Goal: Find specific page/section: Find specific page/section

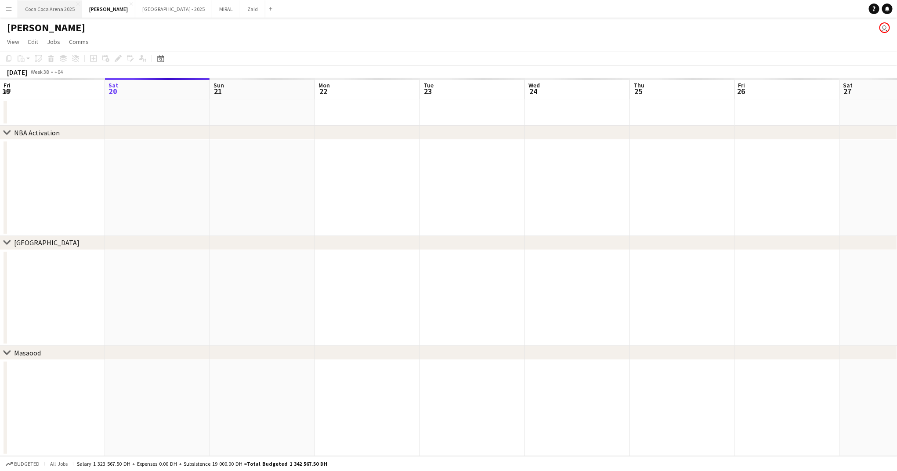
click at [62, 10] on button "[GEOGRAPHIC_DATA] 2025 Close" at bounding box center [50, 8] width 64 height 17
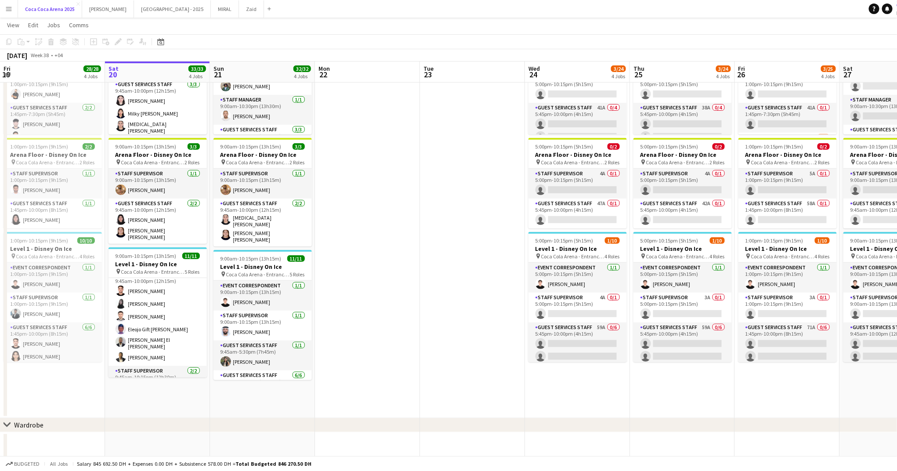
scroll to position [99, 0]
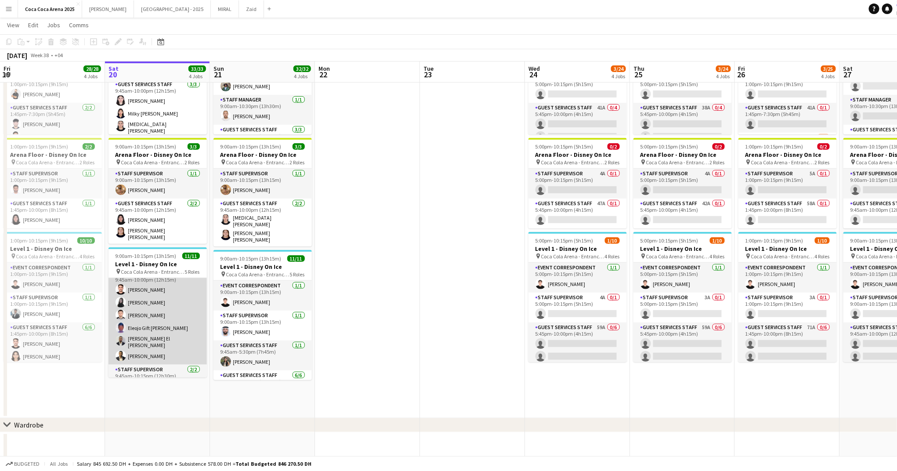
click at [140, 352] on app-card-role "Guest Services Staff [DATE] 9:45am-10:00pm (12h15m) [PERSON_NAME] [PERSON_NAME]…" at bounding box center [157, 316] width 98 height 96
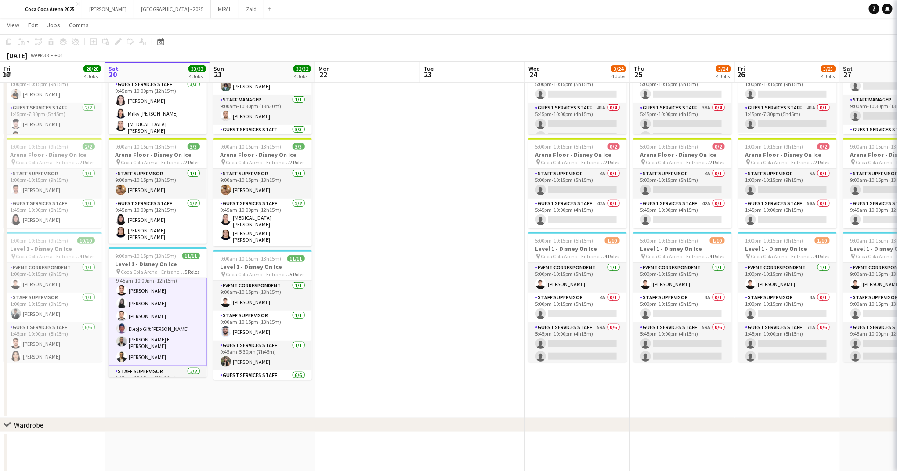
scroll to position [100, 0]
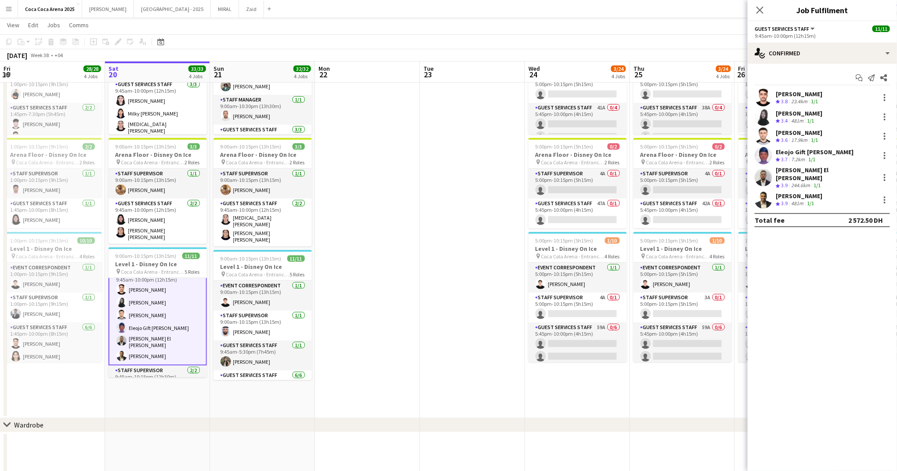
click at [796, 192] on div "[PERSON_NAME]" at bounding box center [799, 196] width 47 height 8
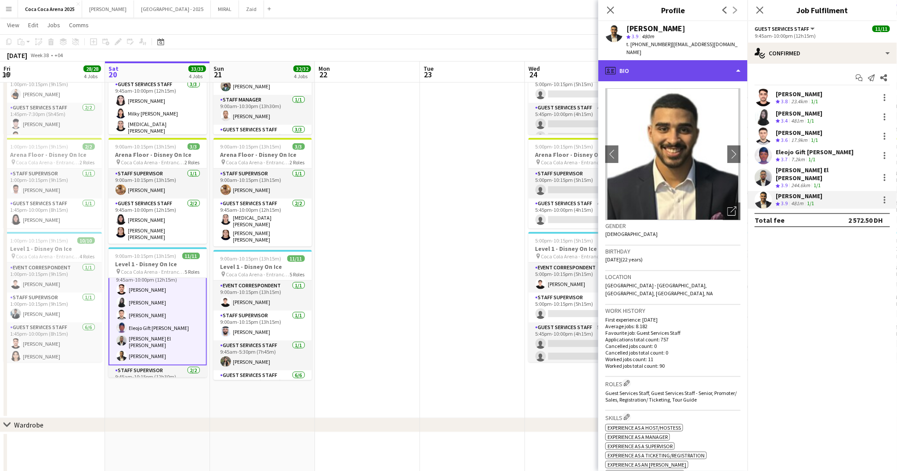
click at [663, 66] on div "profile Bio" at bounding box center [672, 70] width 149 height 21
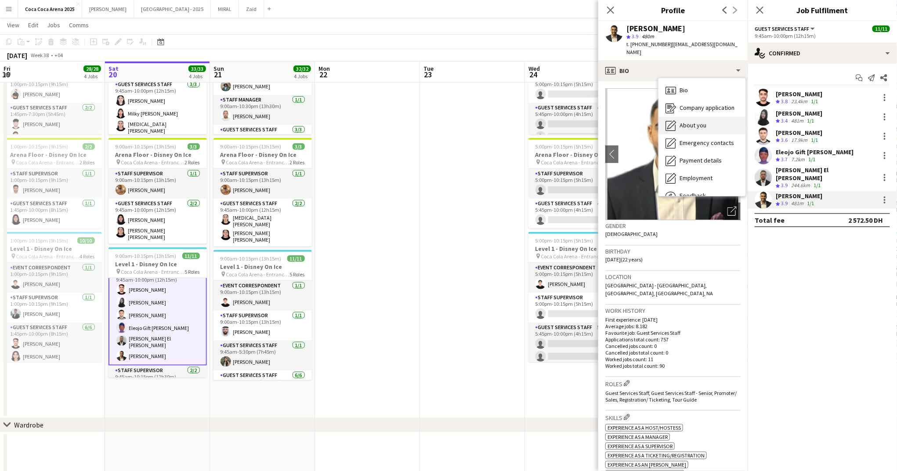
click at [684, 121] on span "About you" at bounding box center [693, 125] width 27 height 8
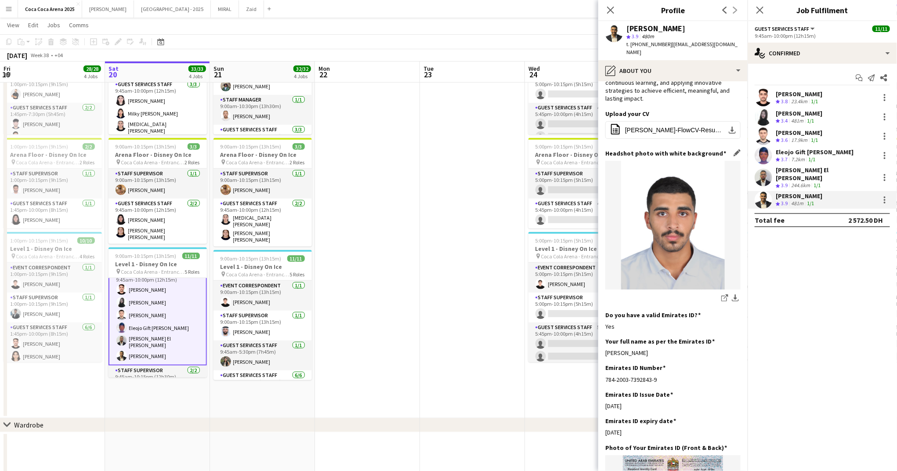
scroll to position [71, 0]
drag, startPoint x: 683, startPoint y: 334, endPoint x: 607, endPoint y: 335, distance: 75.6
click at [607, 347] on div "[PERSON_NAME]" at bounding box center [672, 351] width 135 height 8
copy div "[PERSON_NAME]"
